Goal: Information Seeking & Learning: Compare options

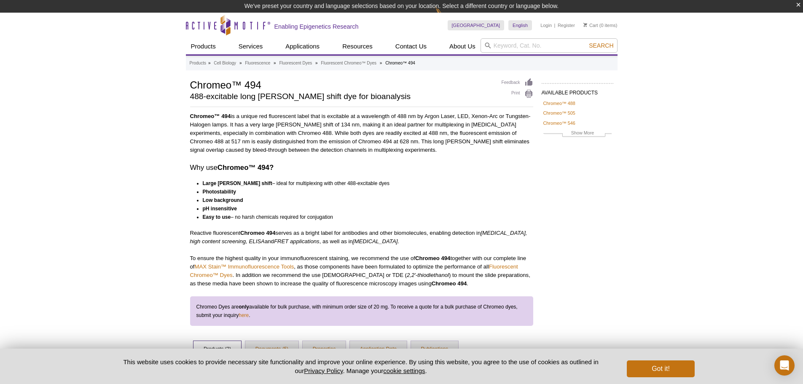
click at [386, 206] on li "pH insensitive" at bounding box center [364, 208] width 323 height 8
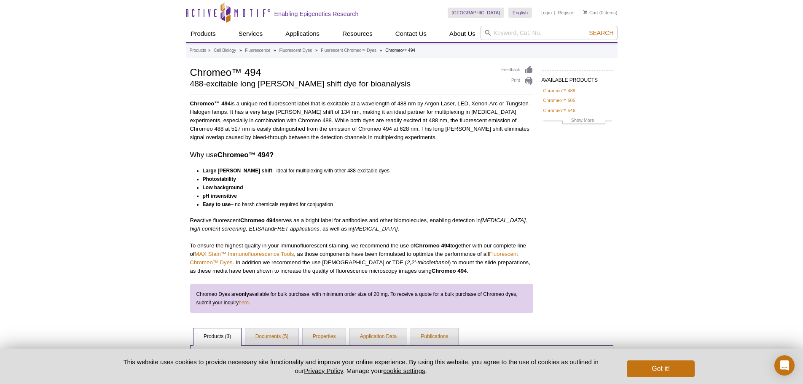
click at [371, 171] on li "Large Stokes shift – ideal for multiplexing with other 488-excitable dyes" at bounding box center [364, 170] width 323 height 8
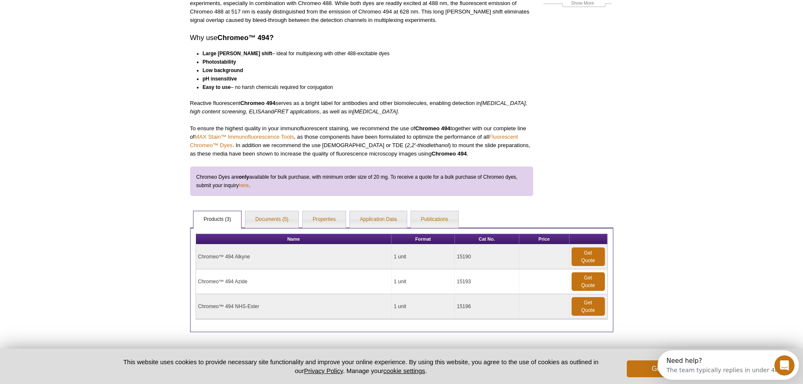
scroll to position [37, 0]
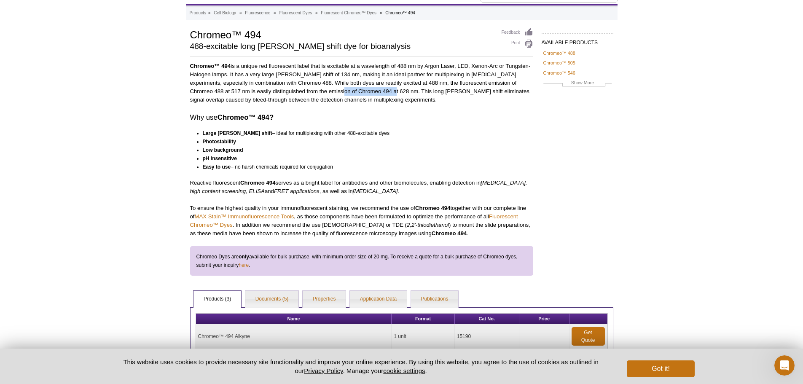
drag, startPoint x: 311, startPoint y: 92, endPoint x: 360, endPoint y: 92, distance: 49.3
click at [360, 92] on p "Chromeo™ 494 is a unique red fluorescent label that is excitable at a wavelengt…" at bounding box center [361, 83] width 343 height 42
drag, startPoint x: 210, startPoint y: 92, endPoint x: 350, endPoint y: 95, distance: 139.9
click at [345, 95] on p "Chromeo™ 494 is a unique red fluorescent label that is excitable at a wavelengt…" at bounding box center [361, 83] width 343 height 42
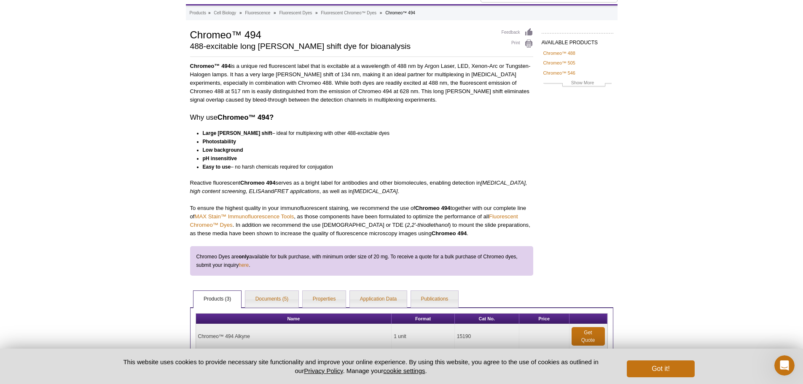
click at [351, 95] on p "Chromeo™ 494 is a unique red fluorescent label that is excitable at a wavelengt…" at bounding box center [361, 83] width 343 height 42
drag, startPoint x: 399, startPoint y: 81, endPoint x: 491, endPoint y: 80, distance: 92.7
click at [491, 80] on p "Chromeo™ 494 is a unique red fluorescent label that is excitable at a wavelengt…" at bounding box center [361, 83] width 343 height 42
click at [492, 80] on p "Chromeo™ 494 is a unique red fluorescent label that is excitable at a wavelengt…" at bounding box center [361, 83] width 343 height 42
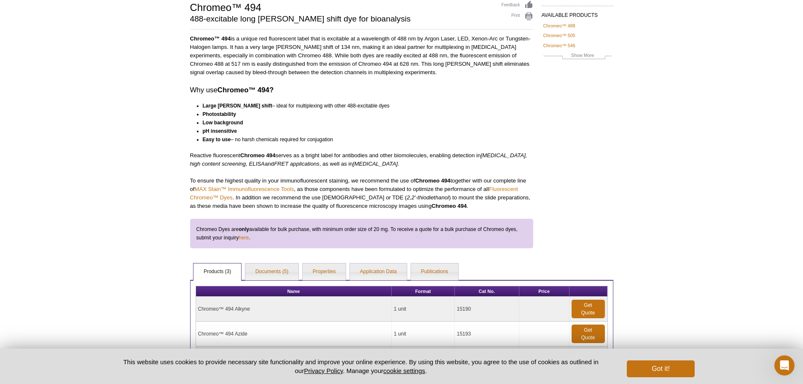
scroll to position [80, 0]
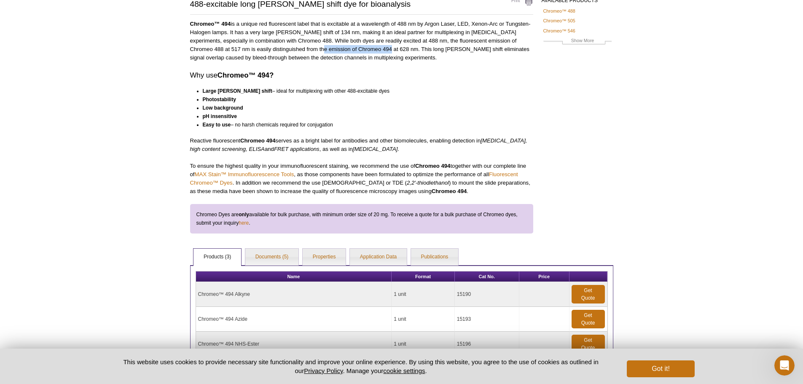
drag, startPoint x: 313, startPoint y: 49, endPoint x: 357, endPoint y: 46, distance: 44.4
click at [356, 46] on p "Chromeo™ 494 is a unique red fluorescent label that is excitable at a wavelengt…" at bounding box center [361, 41] width 343 height 42
click at [357, 46] on p "Chromeo™ 494 is a unique red fluorescent label that is excitable at a wavelengt…" at bounding box center [361, 41] width 343 height 42
click at [433, 98] on li "Photostability" at bounding box center [364, 99] width 323 height 8
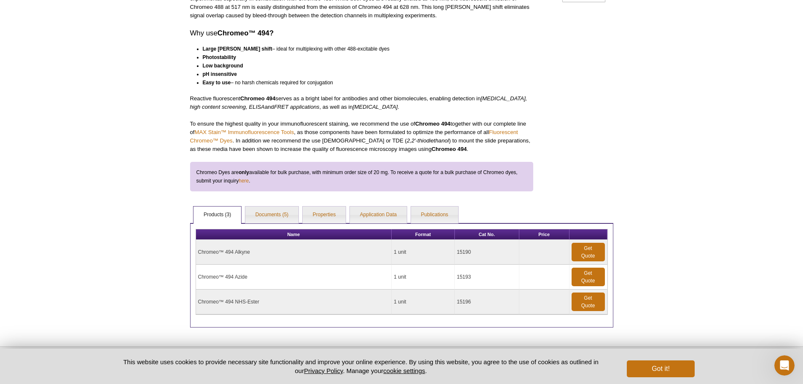
scroll to position [158, 0]
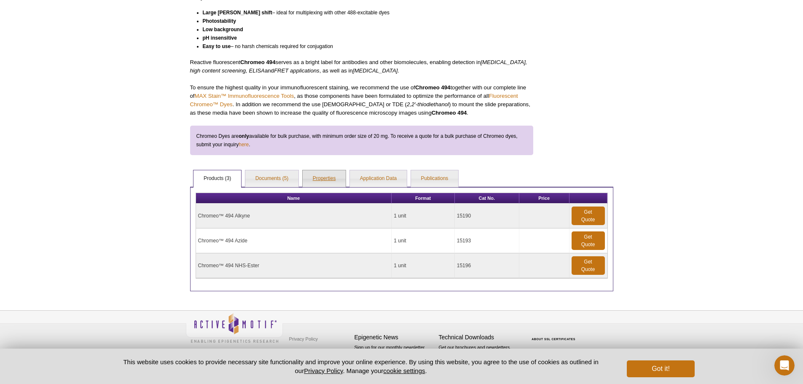
click at [318, 179] on link "Properties" at bounding box center [324, 178] width 43 height 17
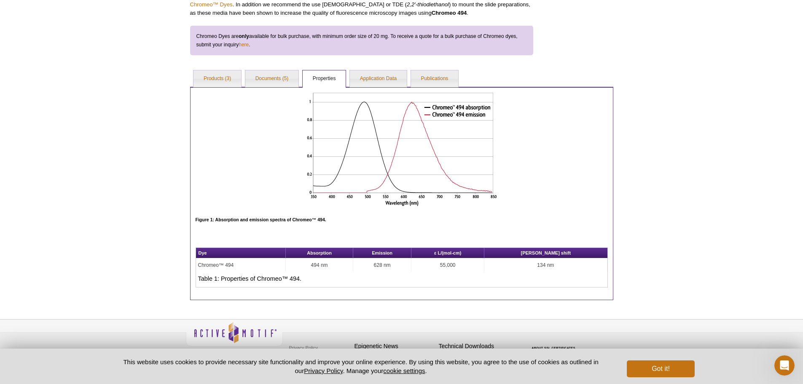
scroll to position [267, 0]
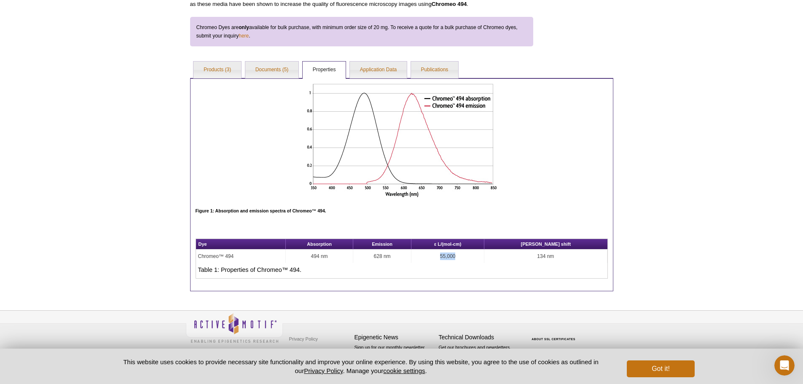
drag, startPoint x: 471, startPoint y: 256, endPoint x: 511, endPoint y: 255, distance: 40.0
click at [484, 255] on td "55,000" at bounding box center [447, 255] width 73 height 13
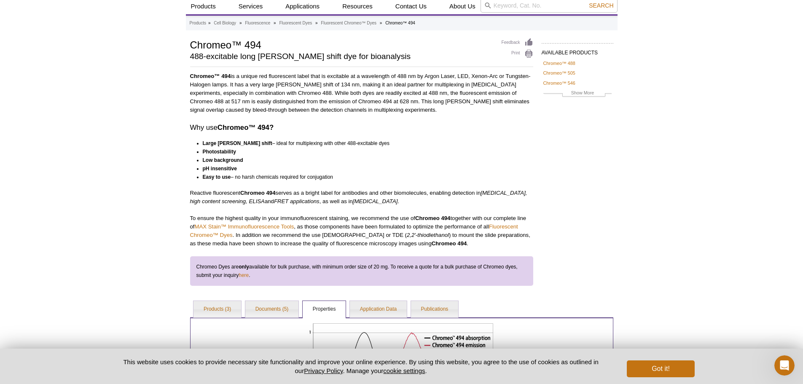
scroll to position [42, 0]
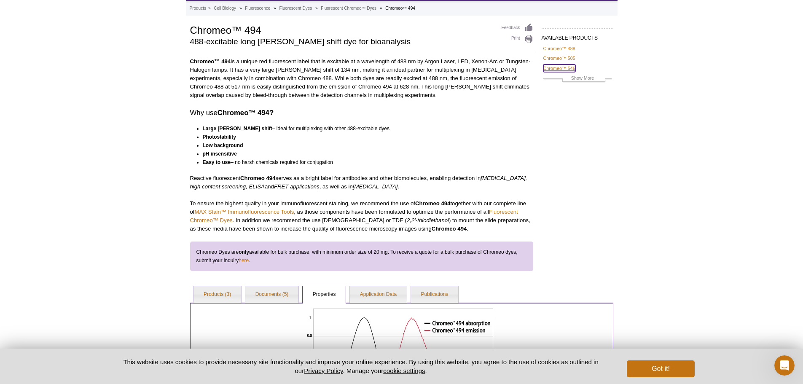
click at [558, 67] on link "Chromeo™ 546" at bounding box center [559, 68] width 32 height 8
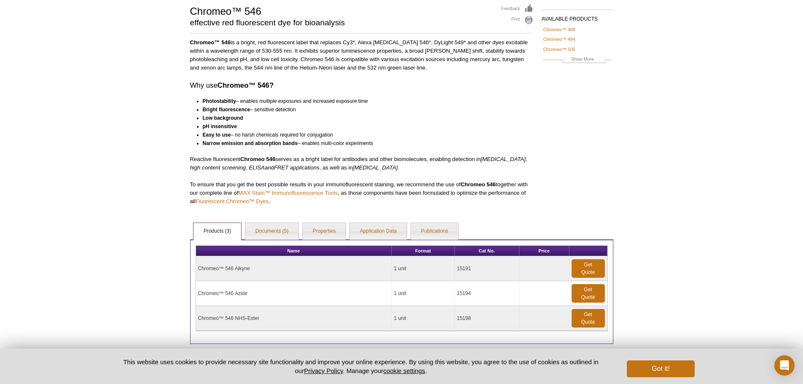
click at [632, 166] on div "Active Motif Logo Enabling Epigenetics Research 0 Search Skip to content Active…" at bounding box center [401, 188] width 803 height 498
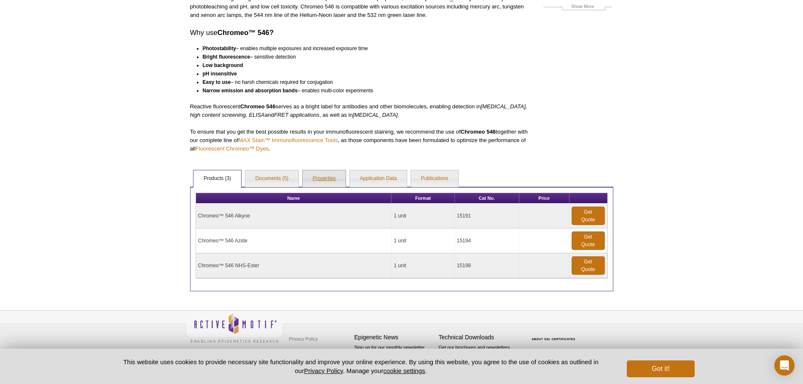
click at [318, 176] on link "Properties" at bounding box center [324, 178] width 43 height 17
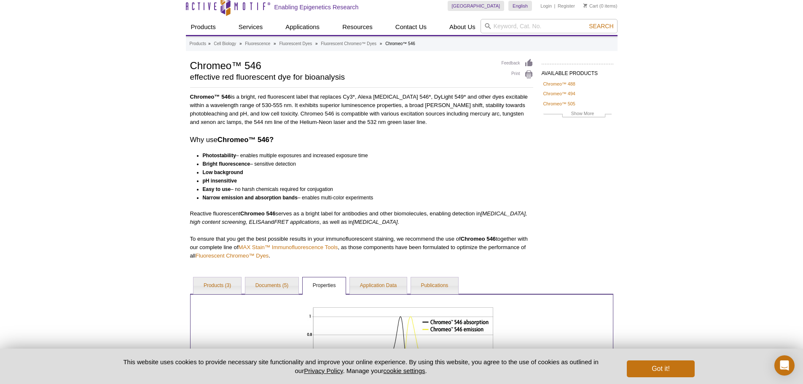
scroll to position [0, 0]
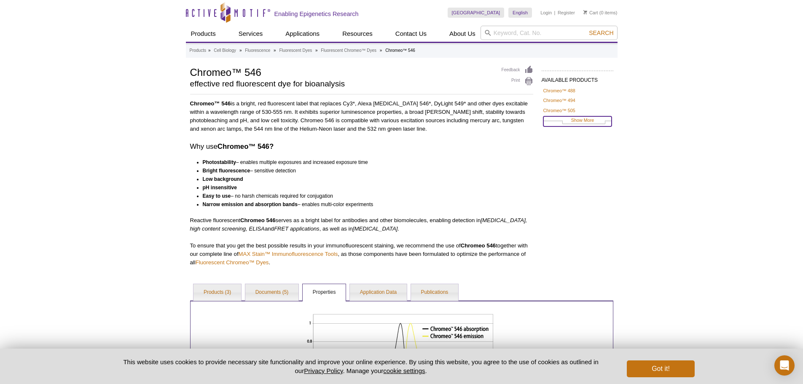
click at [579, 119] on link "Show More" at bounding box center [577, 121] width 68 height 10
click at [565, 101] on link "Chromeo™ 494" at bounding box center [559, 100] width 32 height 8
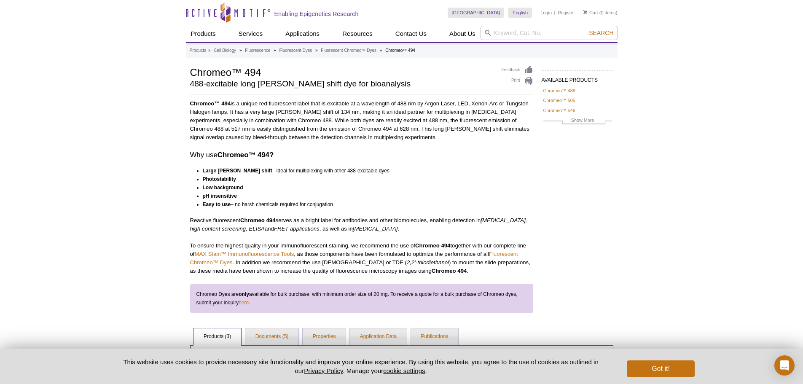
click at [403, 185] on li "Low background" at bounding box center [364, 187] width 323 height 8
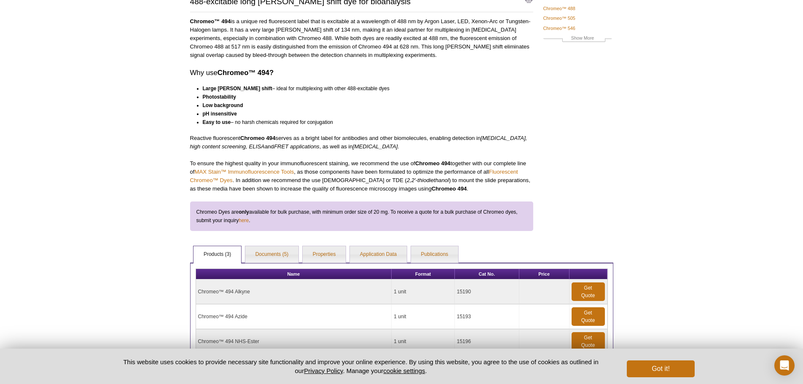
scroll to position [84, 0]
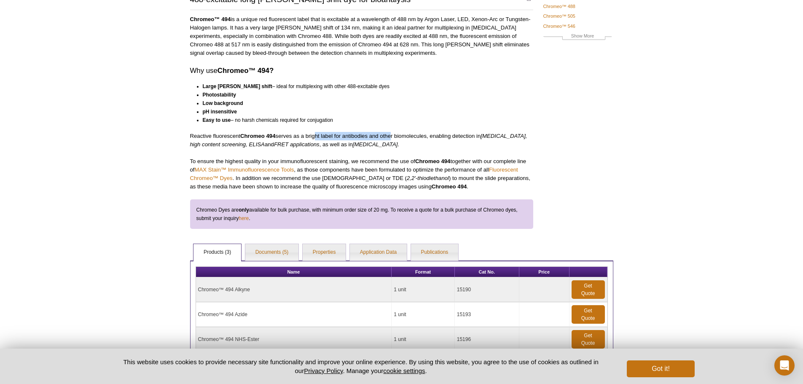
drag, startPoint x: 315, startPoint y: 138, endPoint x: 392, endPoint y: 137, distance: 76.7
click at [392, 137] on p "Reactive fluorescent Chromeo 494 serves as a bright label for antibodies and ot…" at bounding box center [361, 140] width 343 height 17
drag, startPoint x: 405, startPoint y: 134, endPoint x: 485, endPoint y: 137, distance: 80.5
click at [485, 137] on p "Reactive fluorescent Chromeo 494 serves as a bright label for antibodies and ot…" at bounding box center [361, 140] width 343 height 17
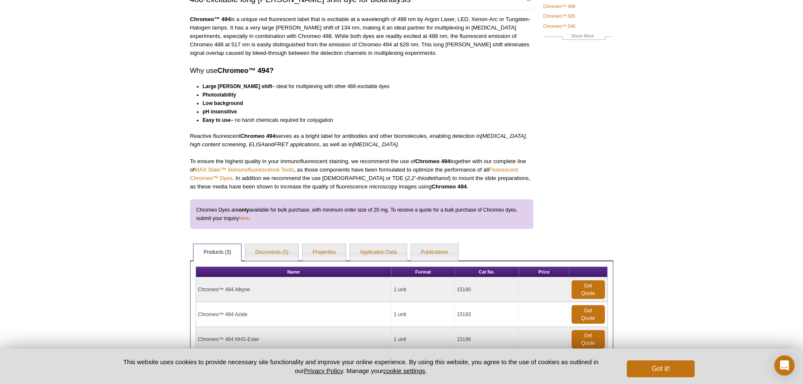
click at [485, 137] on p "Reactive fluorescent Chromeo 494 serves as a bright label for antibodies and ot…" at bounding box center [361, 140] width 343 height 17
drag, startPoint x: 478, startPoint y: 145, endPoint x: 318, endPoint y: 133, distance: 160.2
click at [318, 133] on p "Reactive fluorescent Chromeo 494 serves as a bright label for antibodies and ot…" at bounding box center [361, 140] width 343 height 17
drag, startPoint x: 295, startPoint y: 160, endPoint x: 408, endPoint y: 162, distance: 112.9
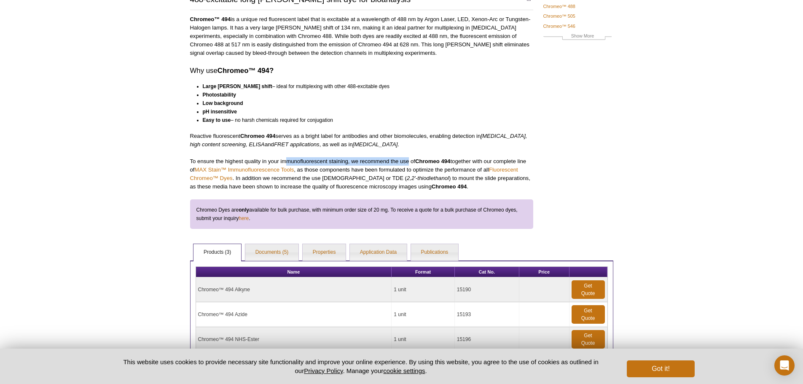
click at [408, 162] on p "To ensure the highest quality in your immunofluorescent staining, we recommend …" at bounding box center [361, 174] width 343 height 34
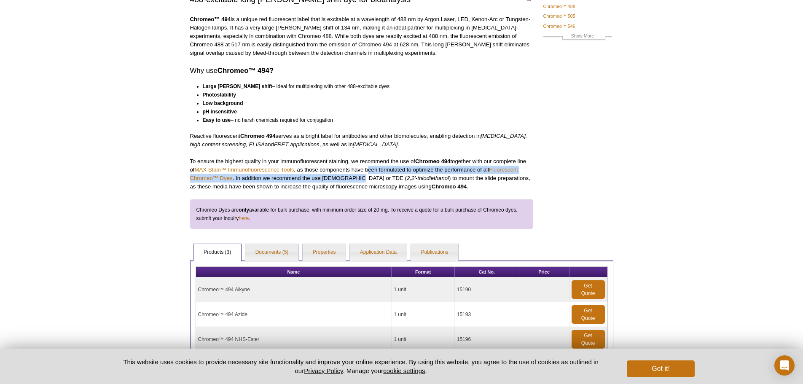
drag, startPoint x: 353, startPoint y: 174, endPoint x: 370, endPoint y: 173, distance: 16.9
click at [370, 173] on p "To ensure the highest quality in your immunofluorescent staining, we recommend …" at bounding box center [361, 174] width 343 height 34
click at [368, 172] on p "To ensure the highest quality in your immunofluorescent staining, we recommend …" at bounding box center [361, 174] width 343 height 34
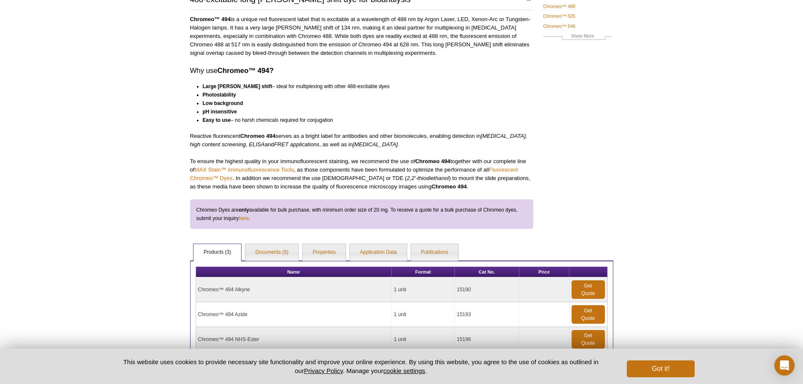
click at [372, 159] on p "To ensure the highest quality in your immunofluorescent staining, we recommend …" at bounding box center [361, 174] width 343 height 34
click at [594, 146] on div "AVAILABLE PRODUCTS Chromeo™ 488 Chromeo™ 505 Chromeo™ 546 Chromeo™ 642 Show Mor…" at bounding box center [401, 173] width 431 height 384
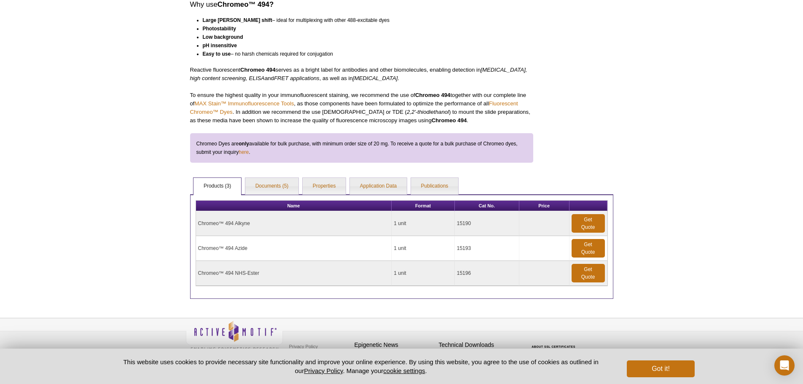
scroll to position [158, 0]
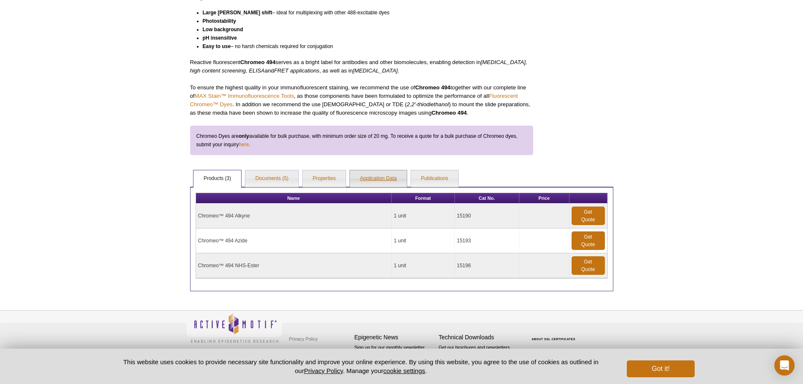
click at [373, 174] on link "Application Data" at bounding box center [378, 178] width 57 height 17
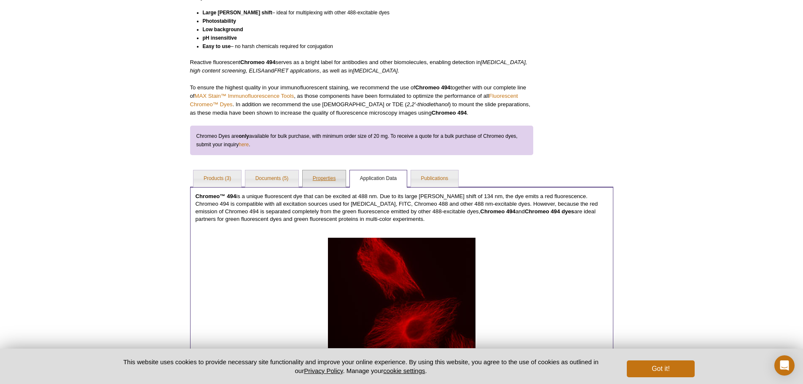
click at [328, 177] on link "Properties" at bounding box center [324, 178] width 43 height 17
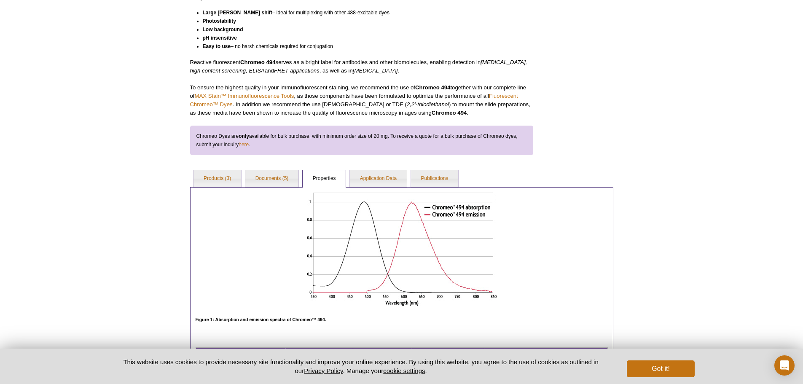
click at [685, 260] on div "Active Motif Logo Enabling Epigenetics Research 0 Search Skip to content Active…" at bounding box center [401, 167] width 803 height 651
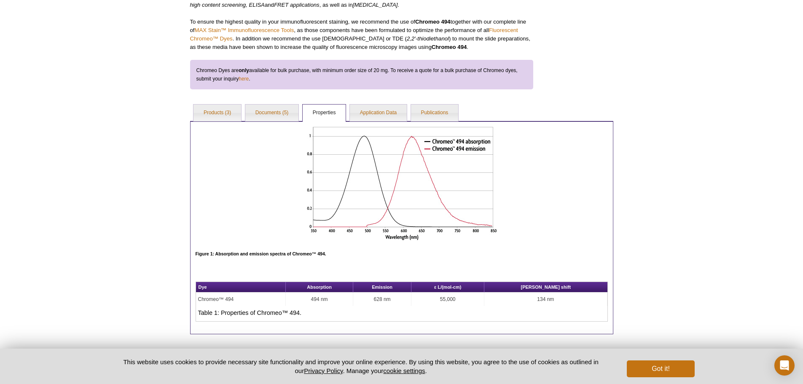
scroll to position [267, 0]
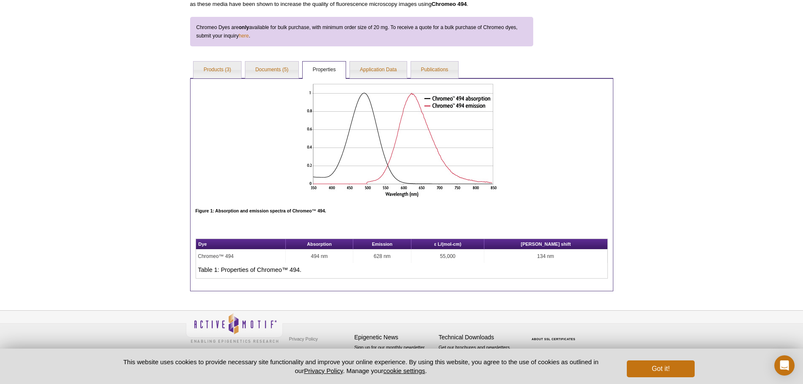
drag, startPoint x: 473, startPoint y: 256, endPoint x: 507, endPoint y: 260, distance: 34.4
click at [484, 260] on td "55,000" at bounding box center [447, 255] width 73 height 13
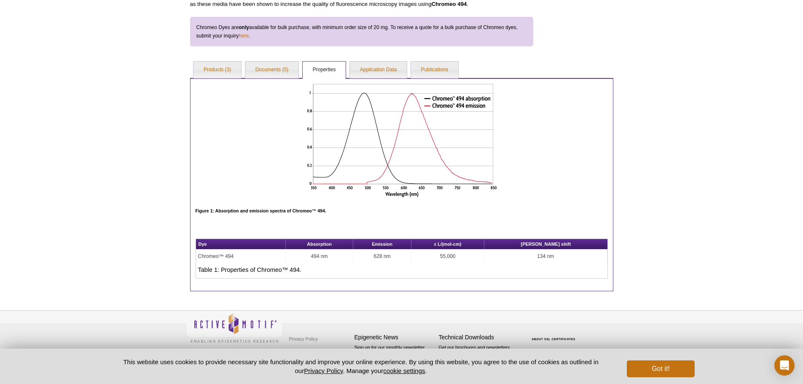
click at [678, 171] on div "Active Motif Logo Enabling Epigenetics Research 0 Search Skip to content Active…" at bounding box center [401, 58] width 803 height 651
click at [703, 146] on div "Active Motif Logo Enabling Epigenetics Research 0 Search Skip to content Active…" at bounding box center [401, 58] width 803 height 651
click at [582, 150] on div at bounding box center [401, 141] width 412 height 115
click at [263, 69] on link "Documents (5)" at bounding box center [272, 70] width 54 height 17
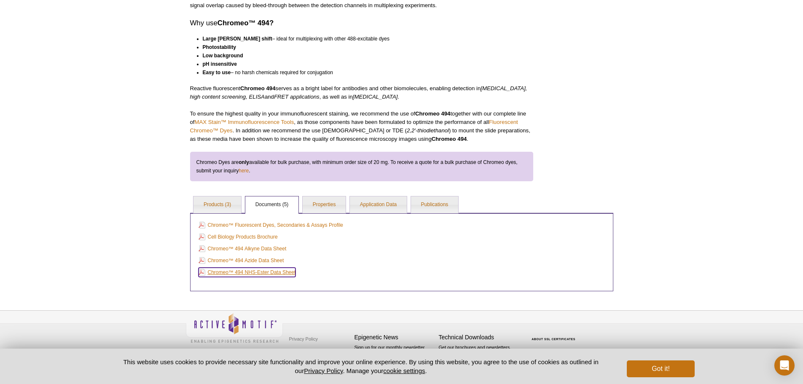
click at [277, 272] on link "Chromeo™ 494 NHS-Ester Data Sheet" at bounding box center [246, 272] width 97 height 9
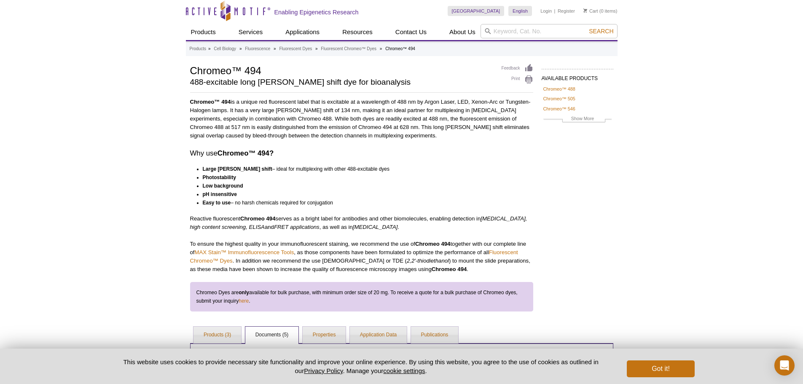
scroll to position [0, 0]
